Goal: Find specific page/section: Find specific page/section

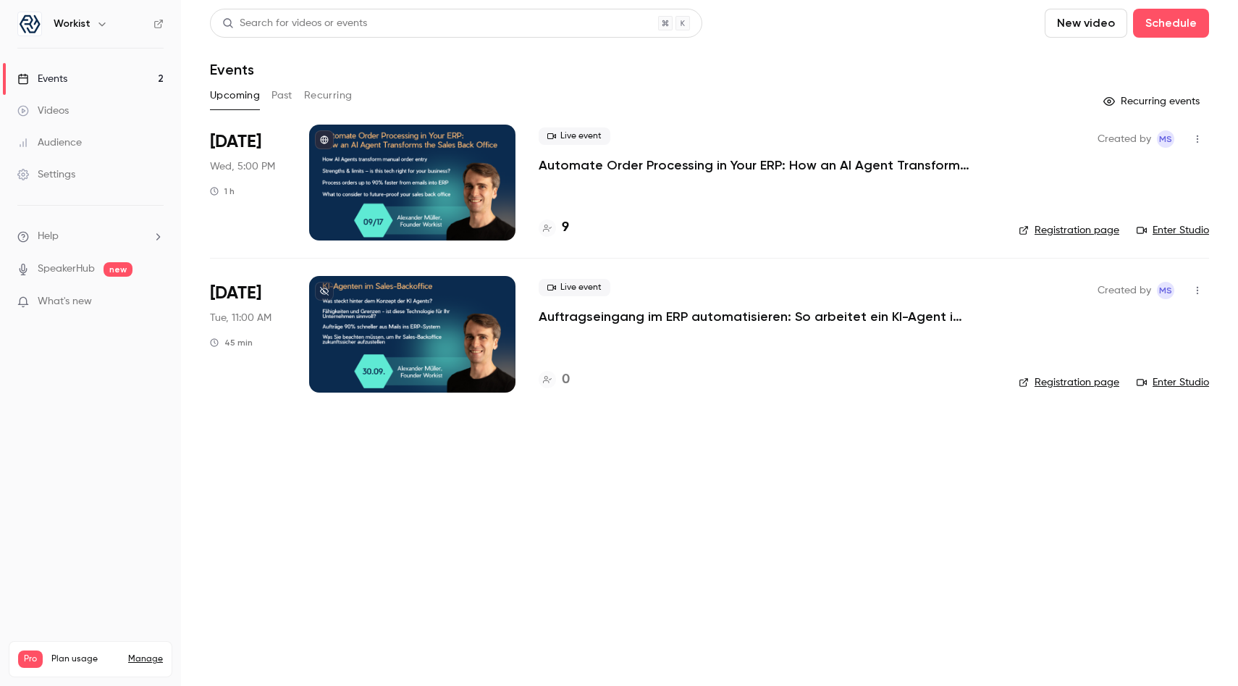
click at [584, 161] on p "Automate Order Processing in Your ERP: How an AI Agent Transforms the Sales Bac…" at bounding box center [756, 164] width 435 height 17
